Goal: Communication & Community: Answer question/provide support

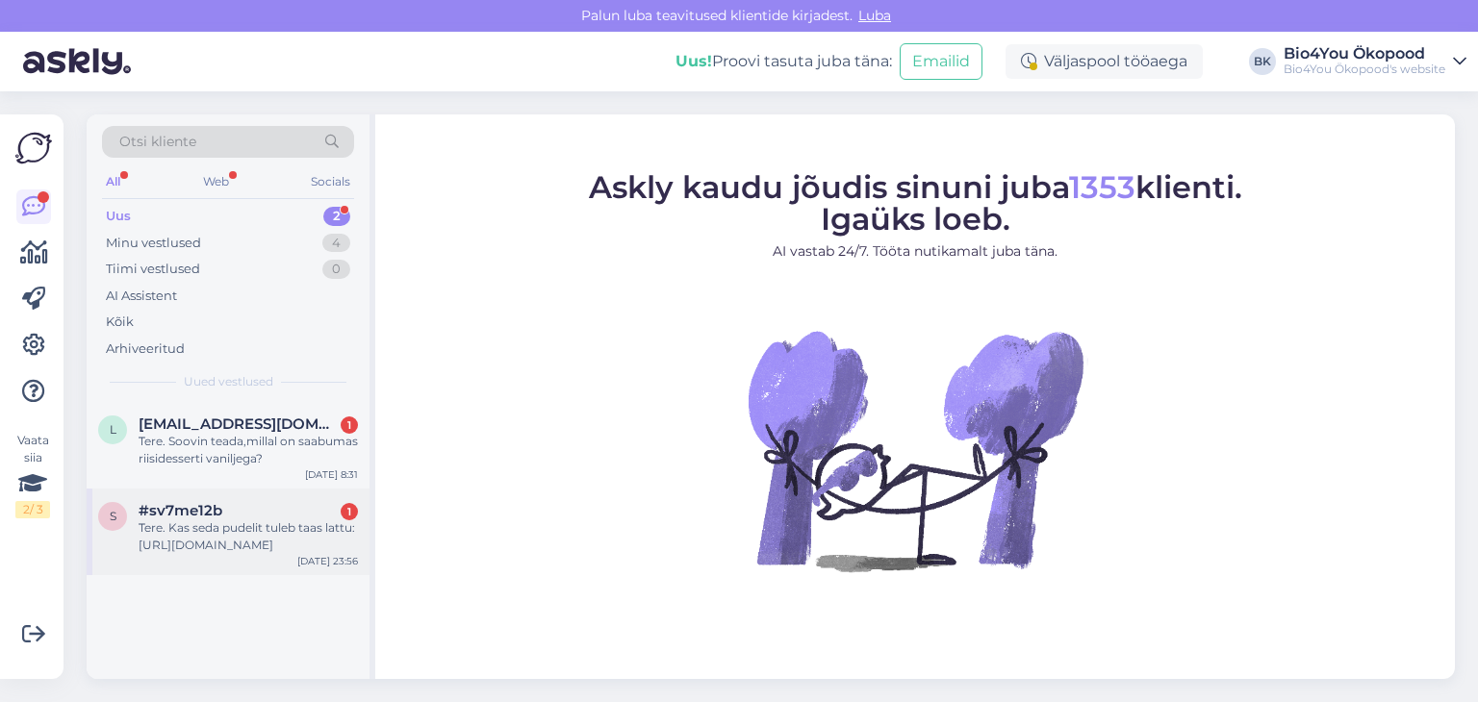
click at [260, 524] on div "Tere. Kas seda pudelit tuleb taas lattu: [URL][DOMAIN_NAME]" at bounding box center [248, 537] width 219 height 35
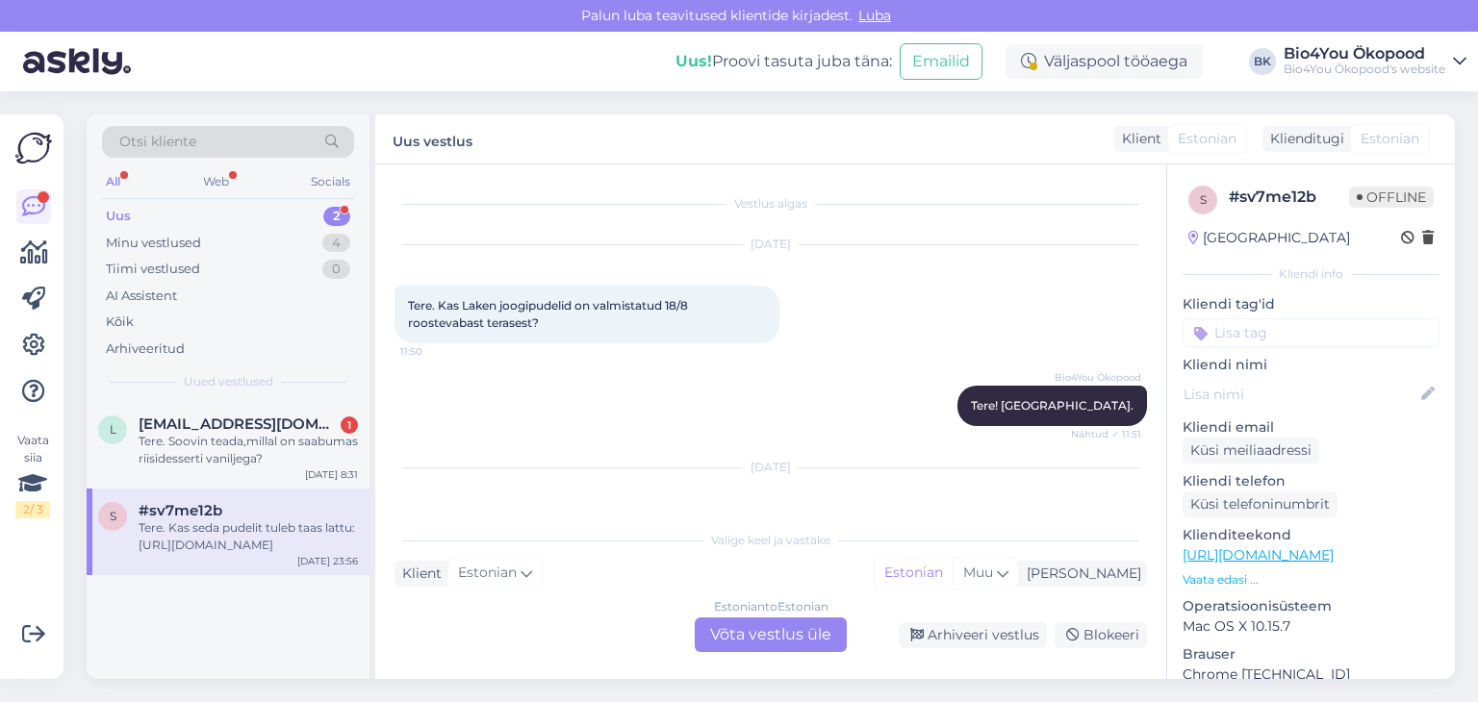
scroll to position [119, 0]
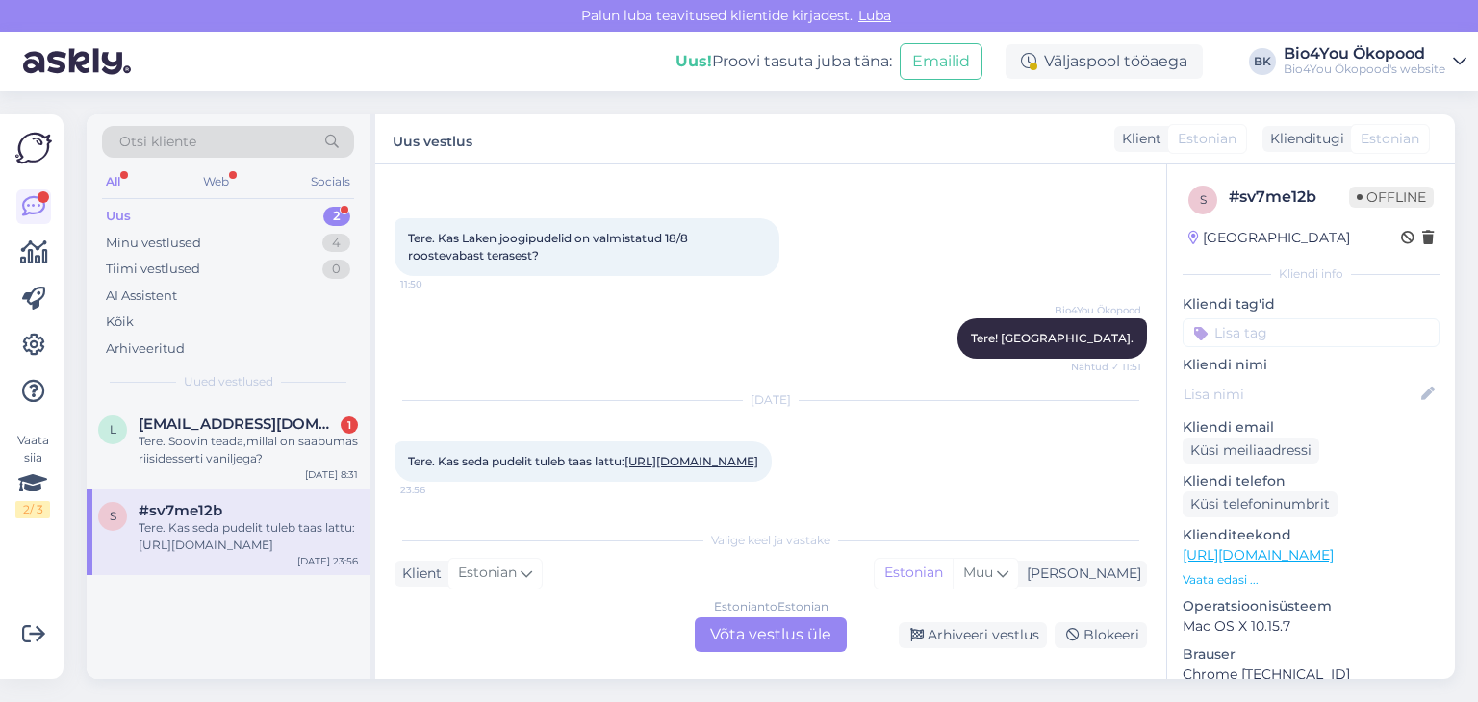
click at [624, 455] on link "[URL][DOMAIN_NAME]" at bounding box center [691, 461] width 134 height 14
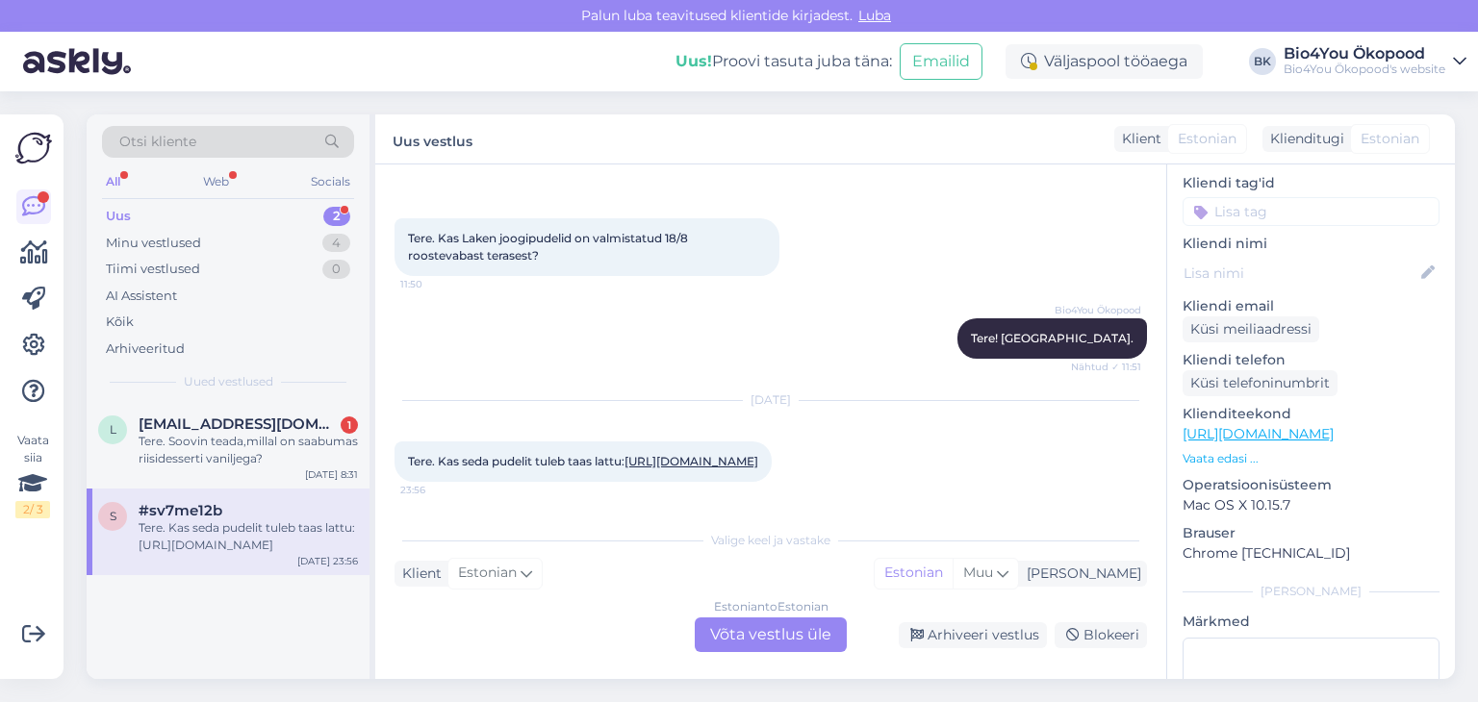
scroll to position [0, 0]
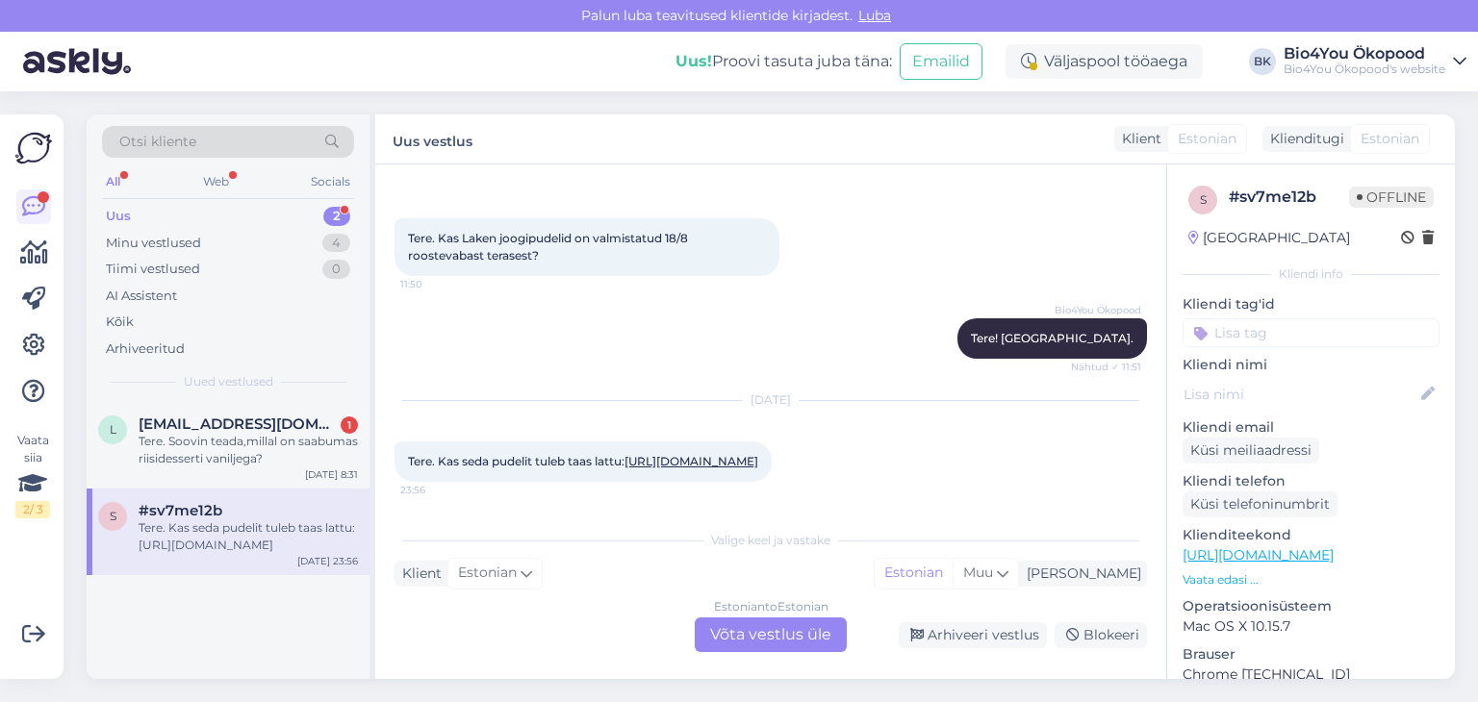
click at [800, 640] on div "Estonian to Estonian Võta vestlus üle" at bounding box center [771, 635] width 152 height 35
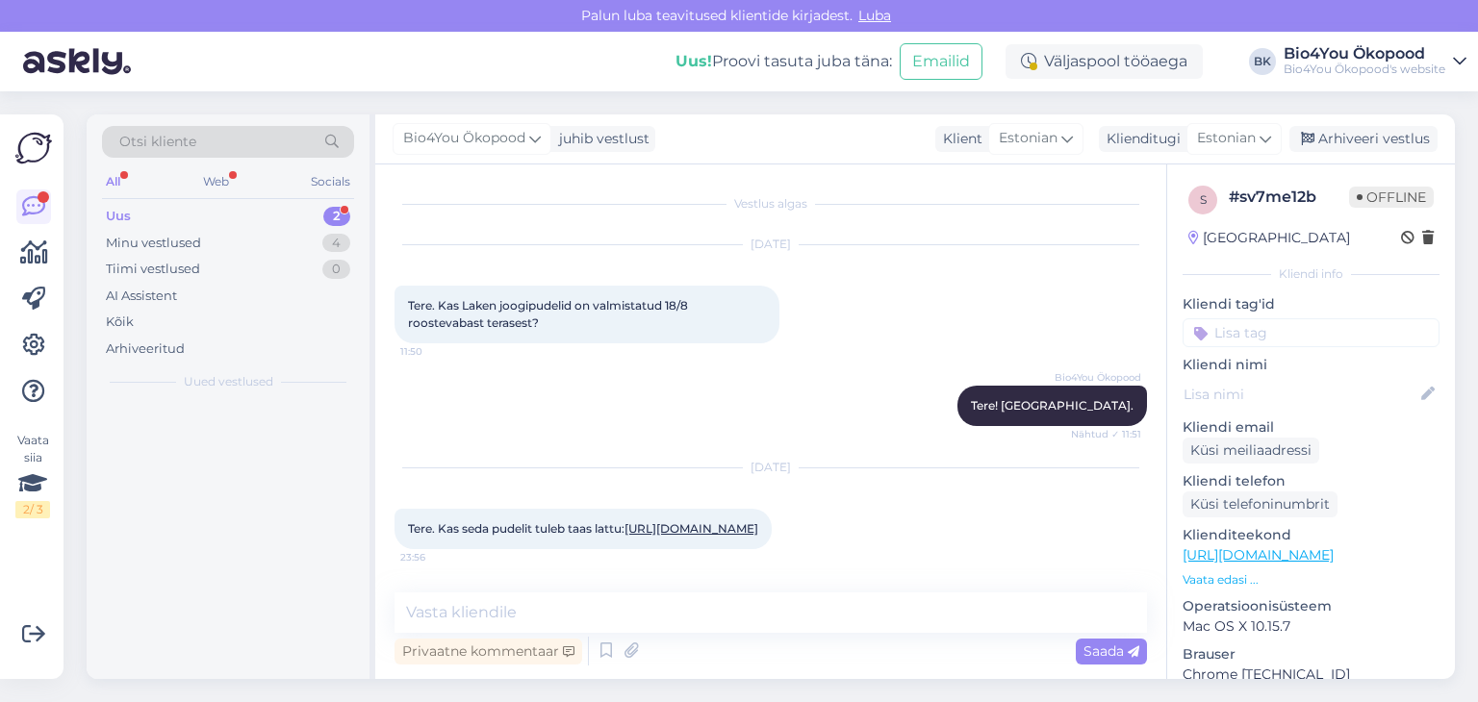
scroll to position [47, 0]
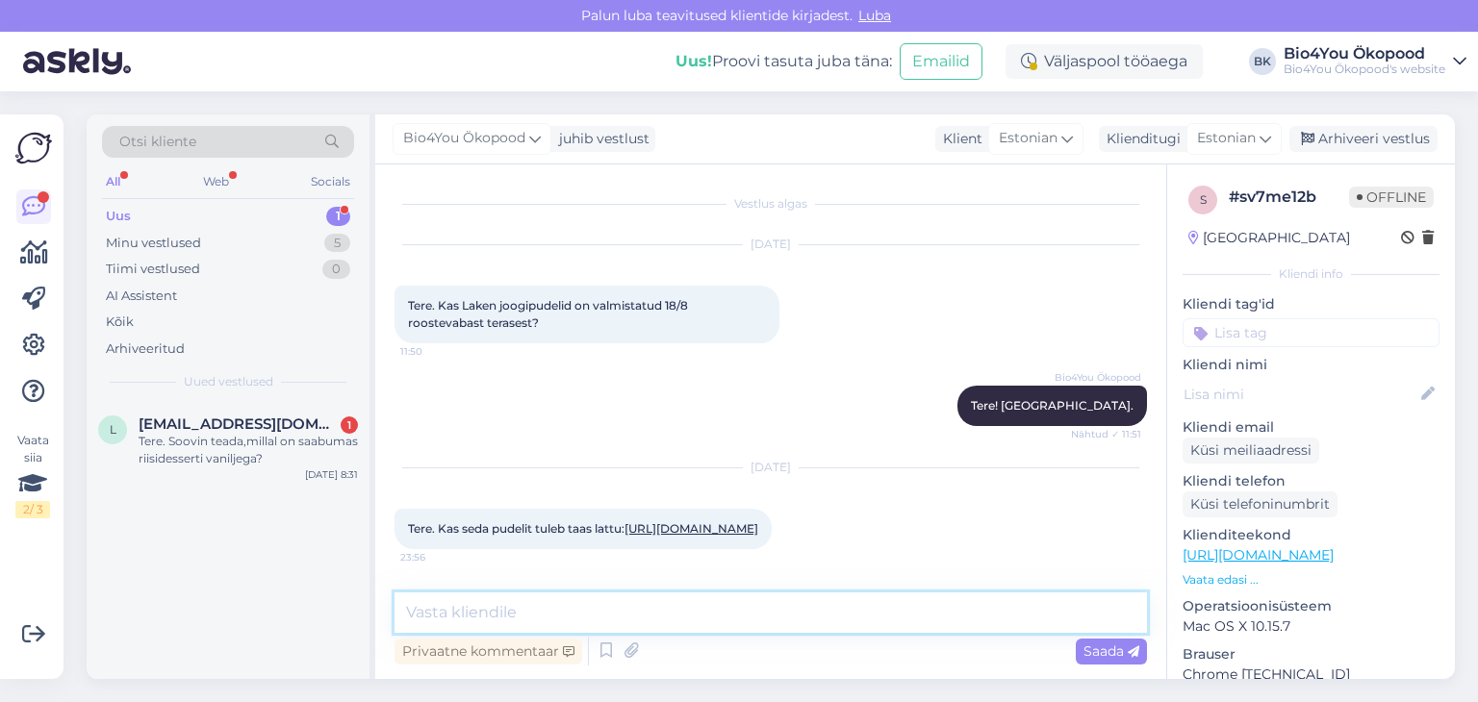
click at [727, 619] on textarea at bounding box center [770, 613] width 752 height 40
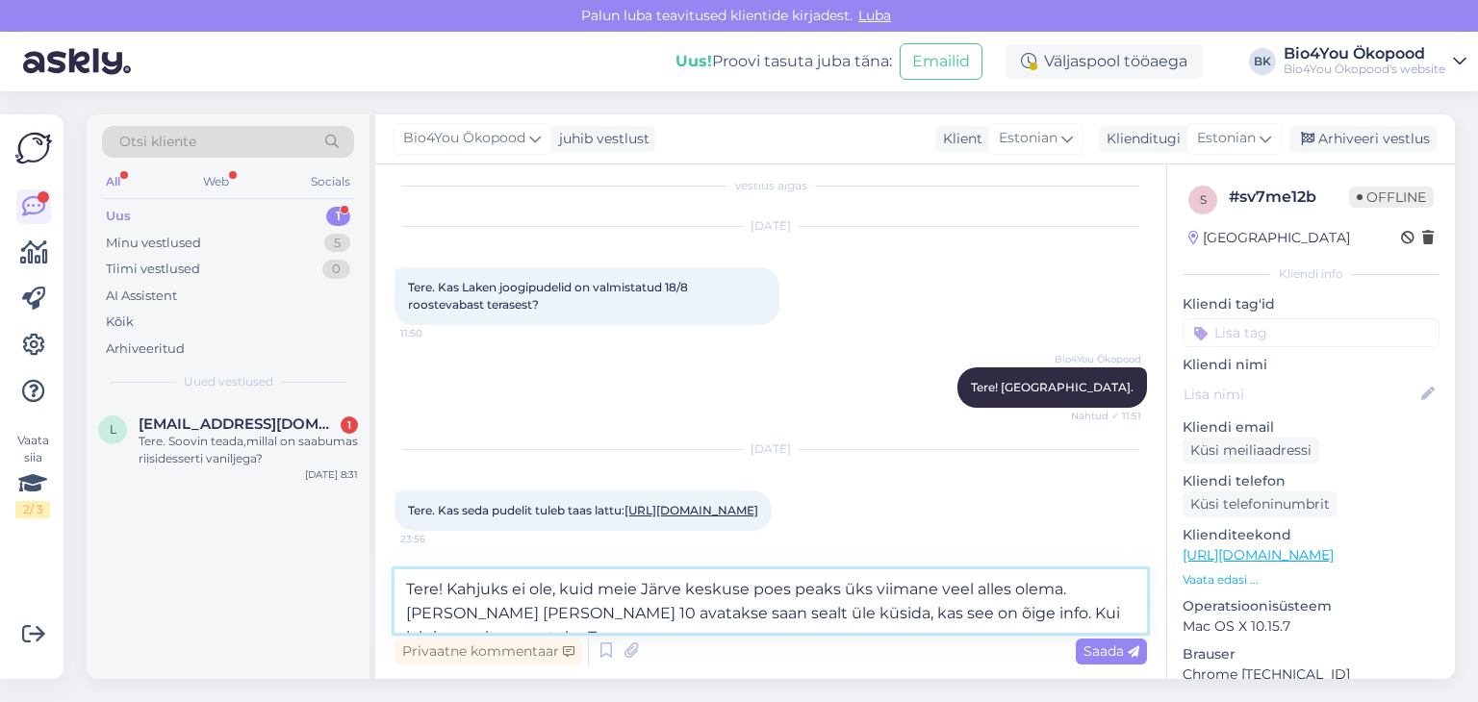
scroll to position [94, 0]
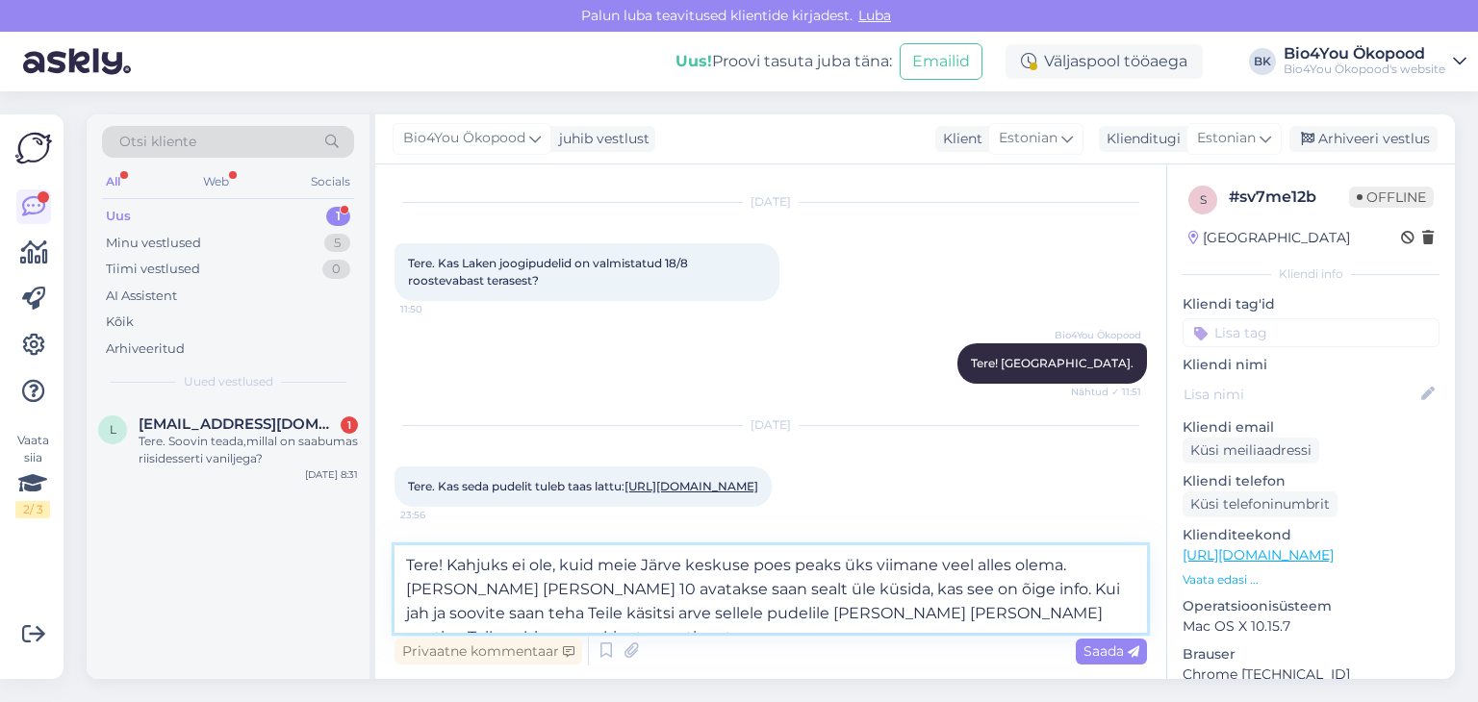
type textarea "Tere! Kahjuks ei ole, kuid meie Järve keskuse poes peaks üks viimane veel alles…"
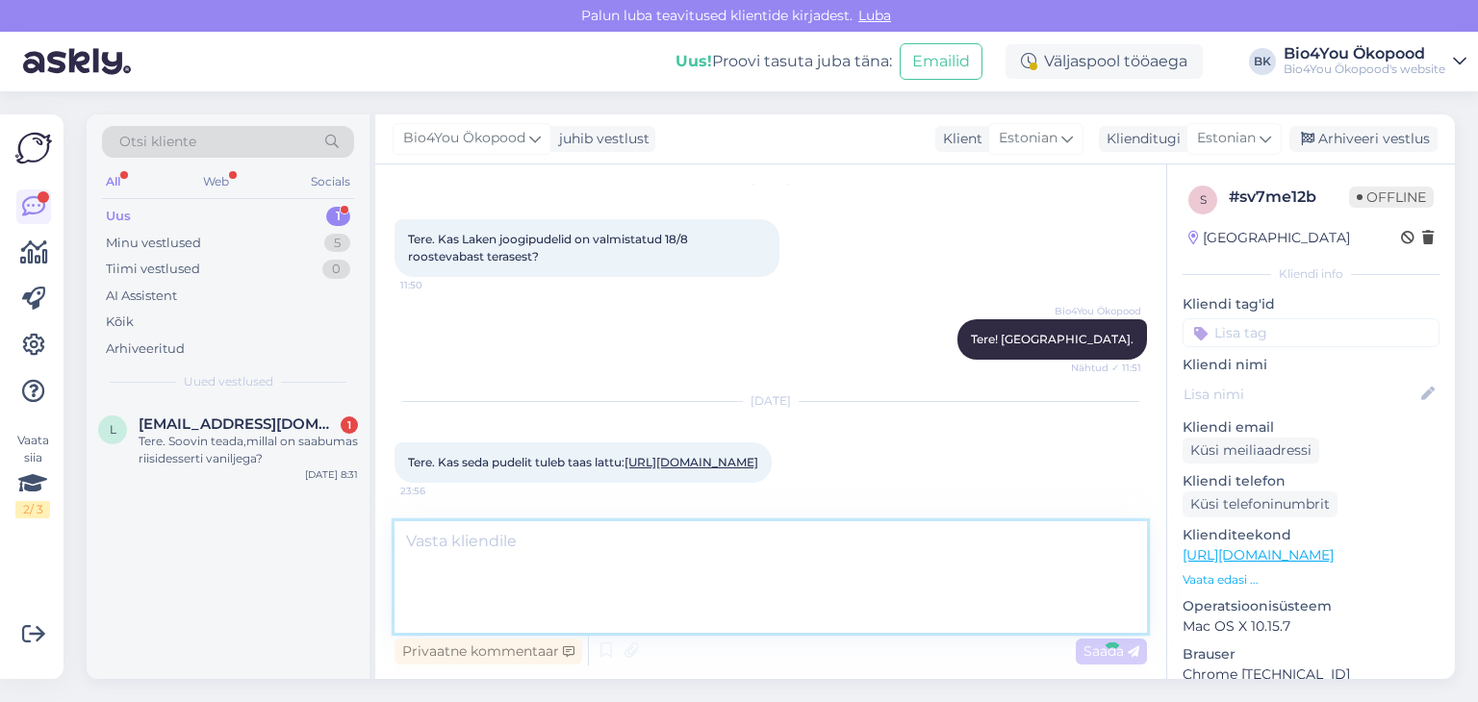
scroll to position [240, 0]
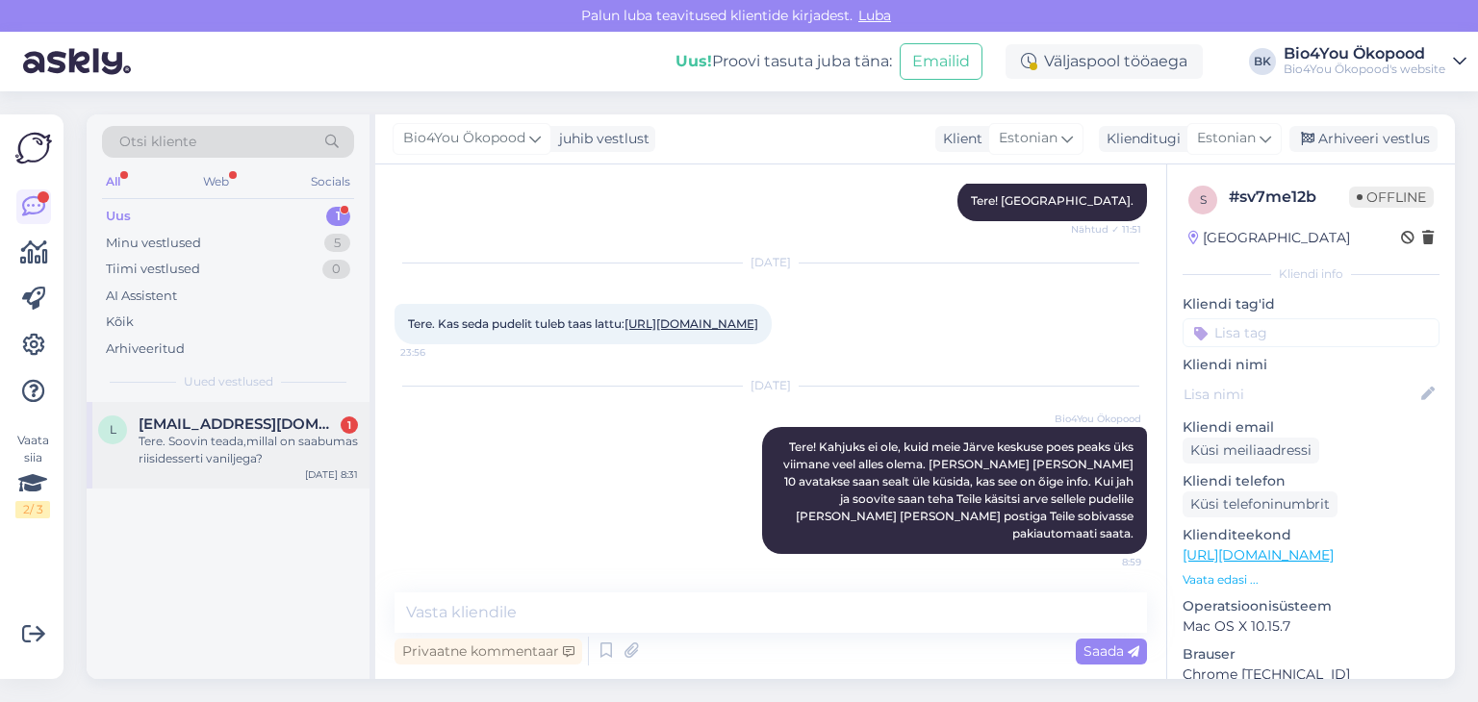
click at [261, 456] on div "Tere. Soovin teada,millal on saabumas riisidesserti vaniljega?" at bounding box center [248, 450] width 219 height 35
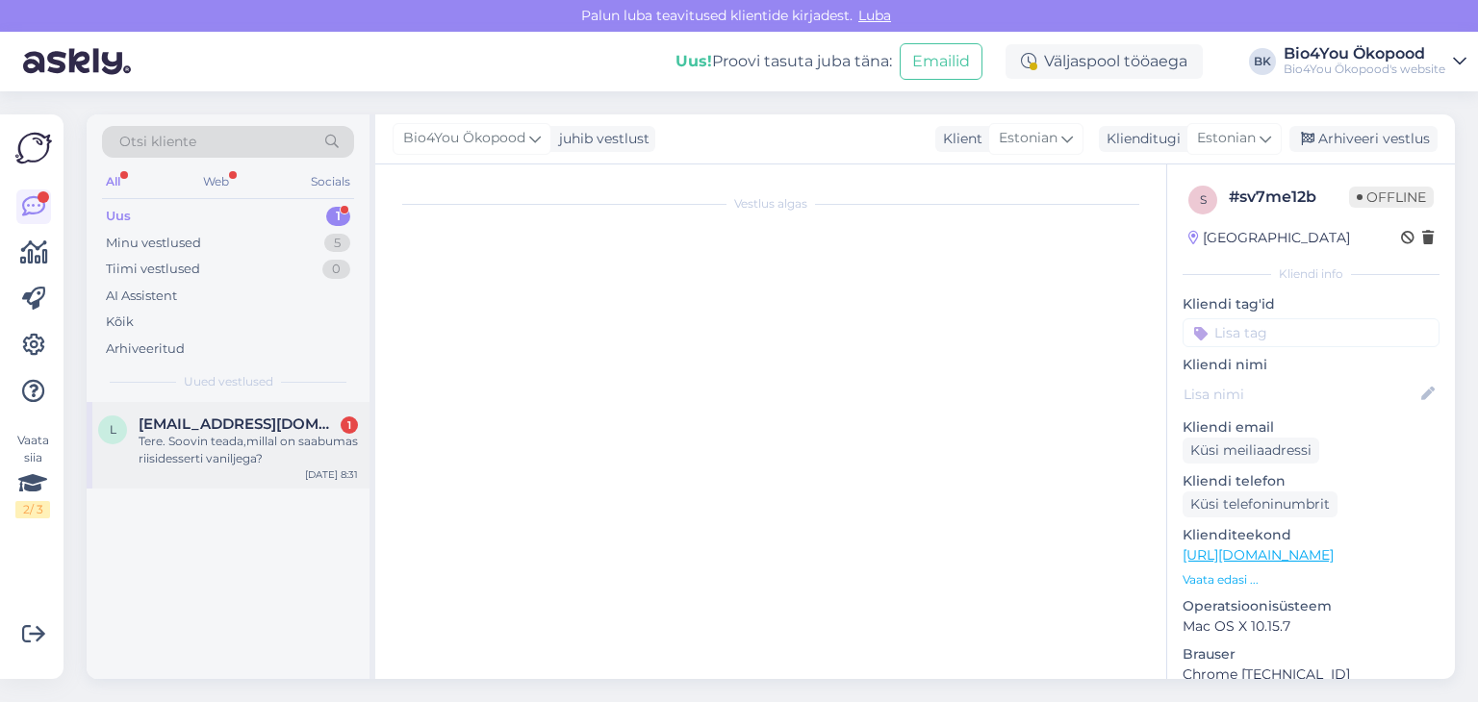
scroll to position [1742, 0]
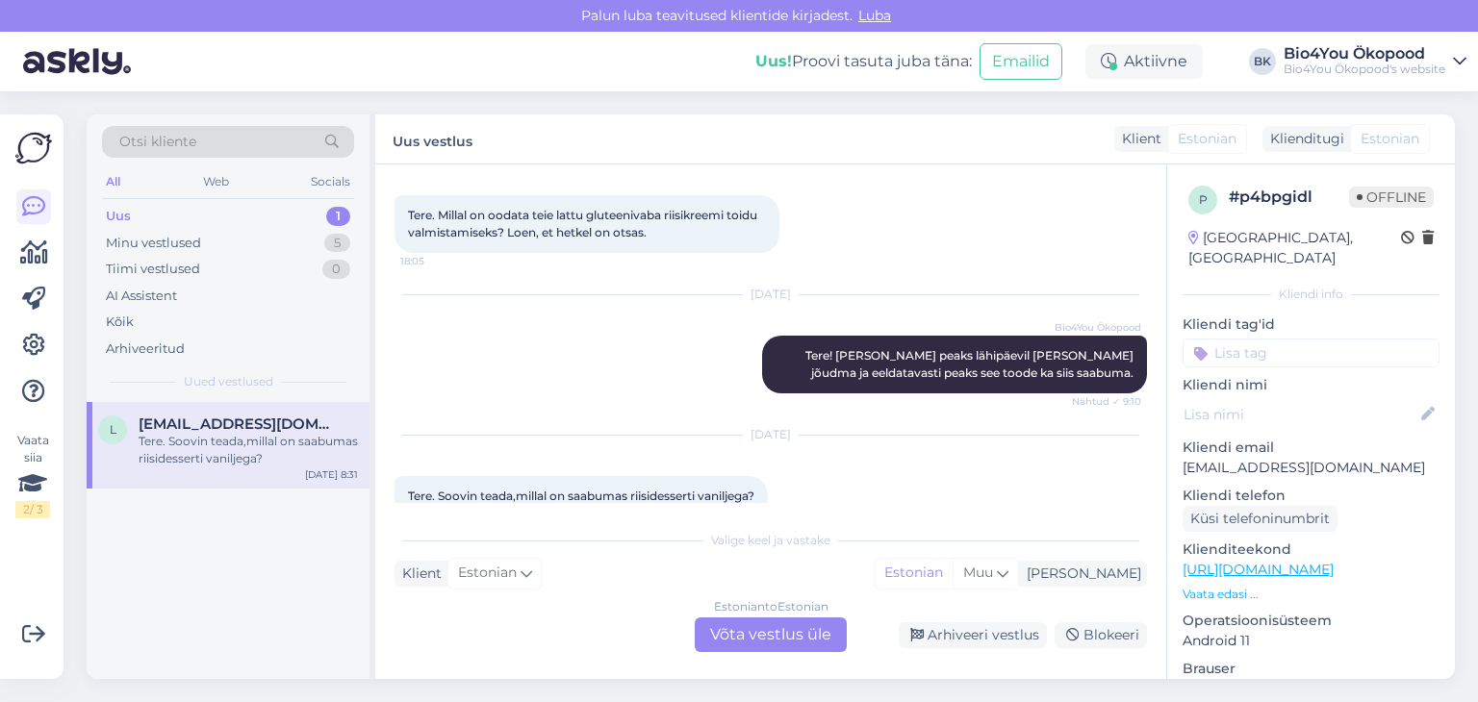
click at [1270, 561] on link "[URL][DOMAIN_NAME]" at bounding box center [1257, 569] width 151 height 17
click at [757, 609] on div "Estonian to Estonian" at bounding box center [771, 606] width 114 height 17
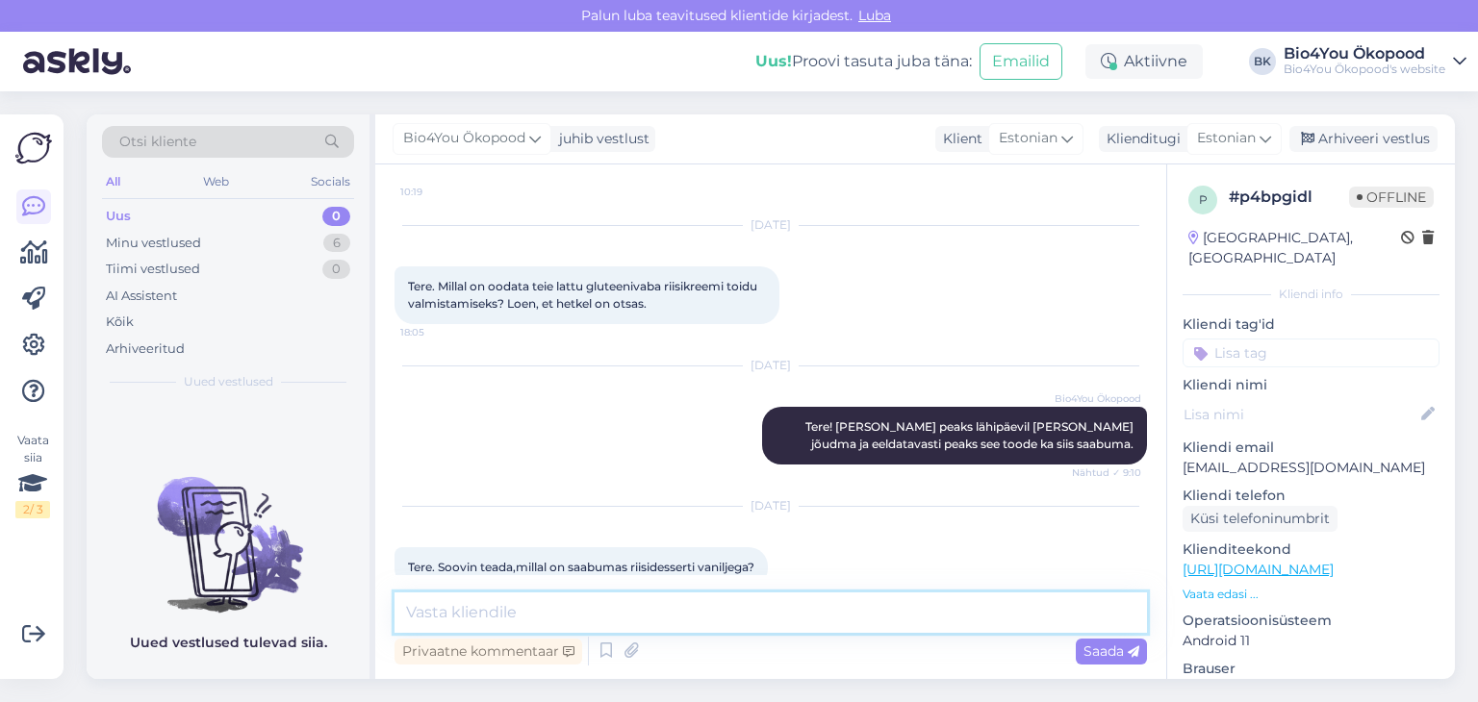
click at [595, 625] on textarea at bounding box center [770, 613] width 752 height 40
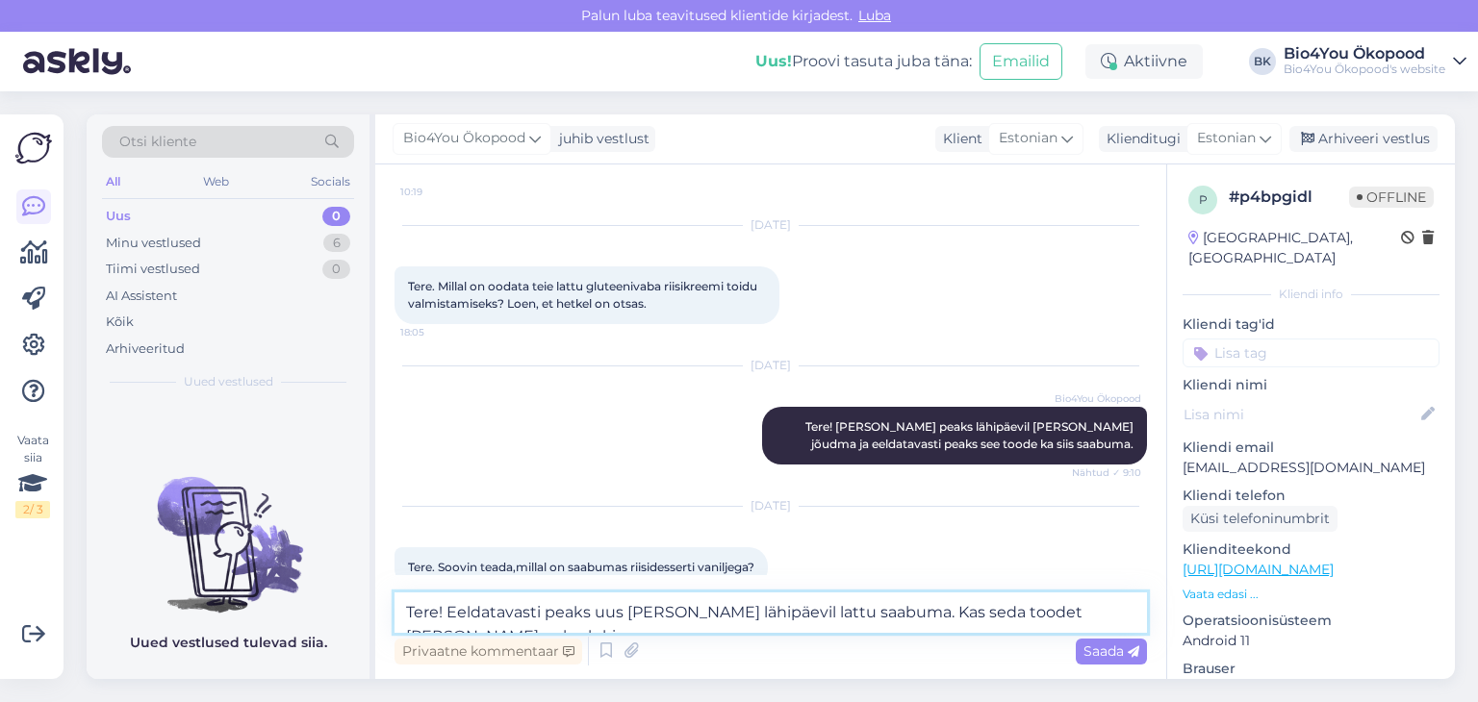
scroll to position [1693, 0]
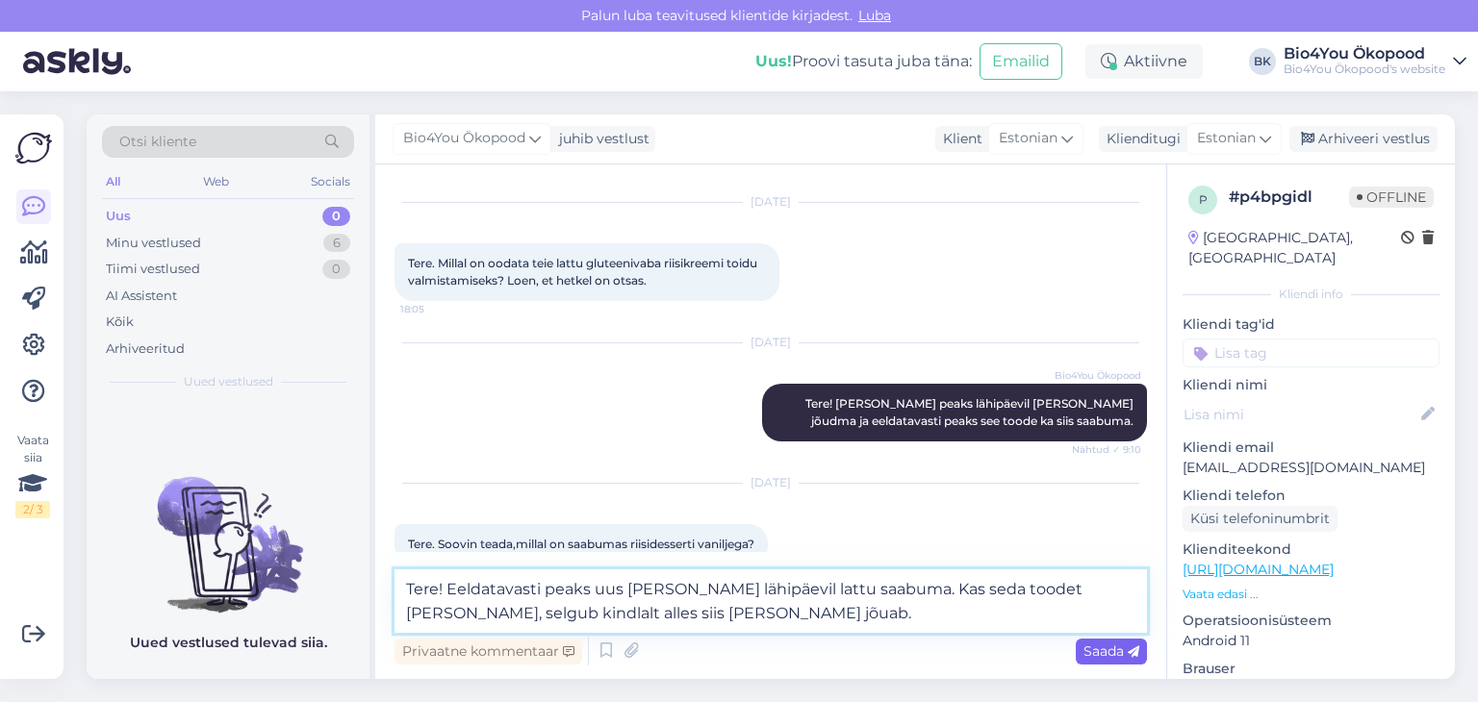
type textarea "Tere! Eeldatavasti peaks uus [PERSON_NAME] lähipäevil lattu saabuma. Kas seda t…"
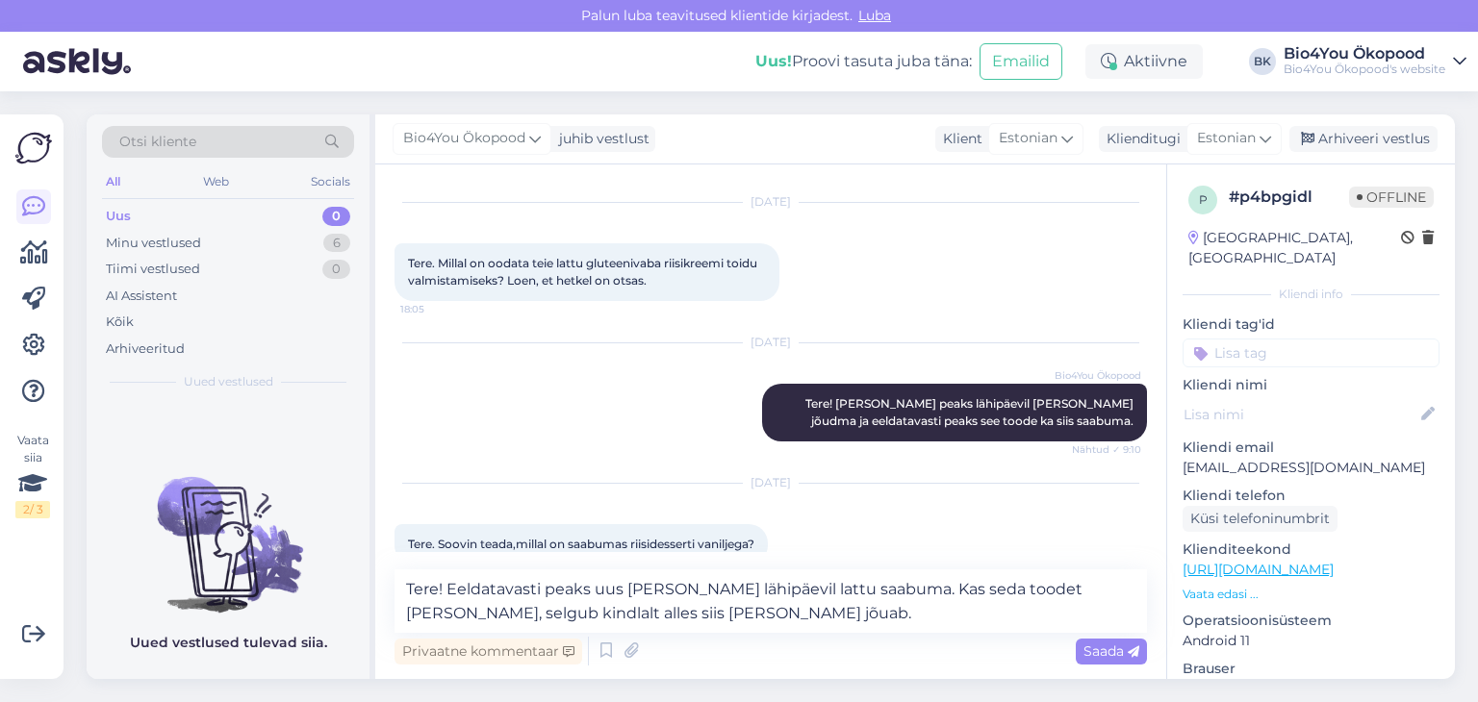
click at [1122, 659] on div "Saada" at bounding box center [1111, 652] width 71 height 26
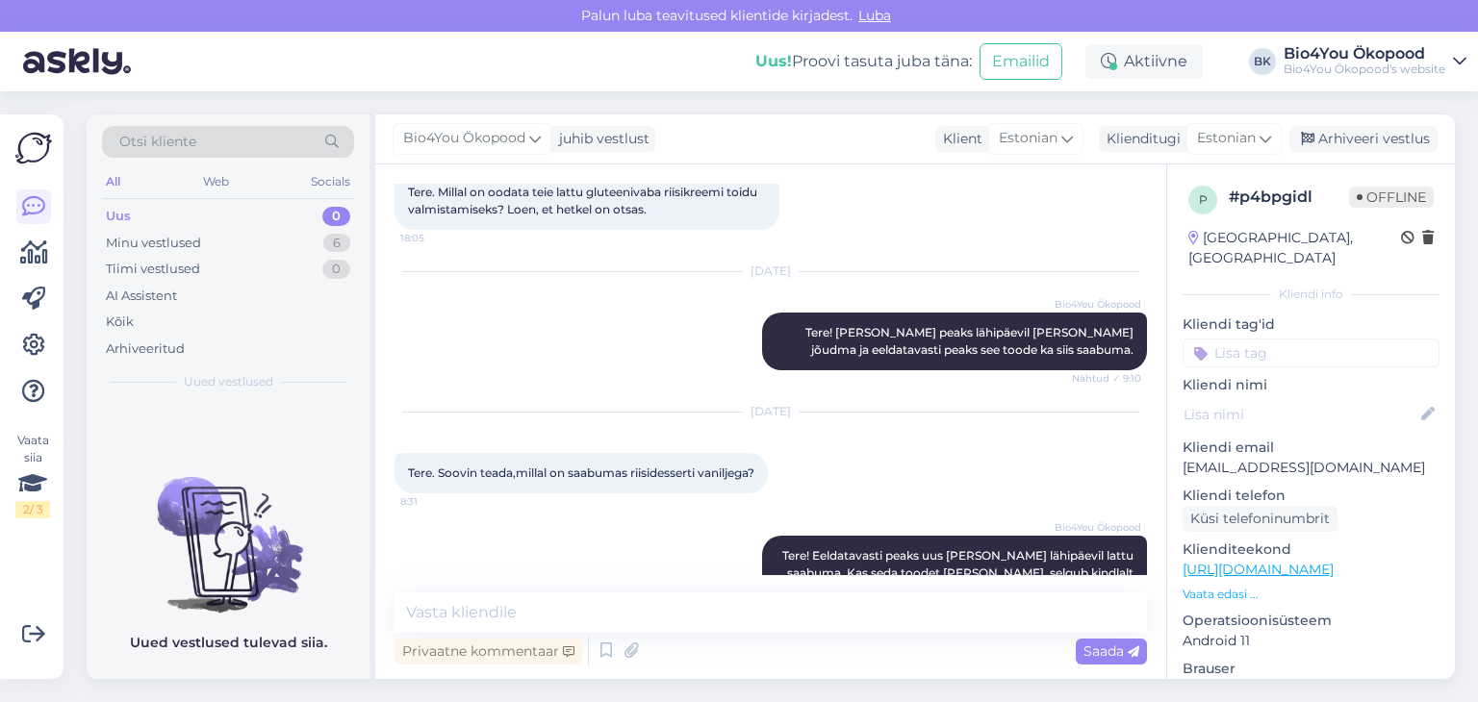
scroll to position [1787, 0]
